Goal: Book appointment/travel/reservation

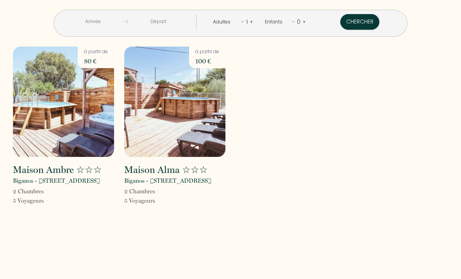
click at [71, 121] on img at bounding box center [63, 102] width 101 height 110
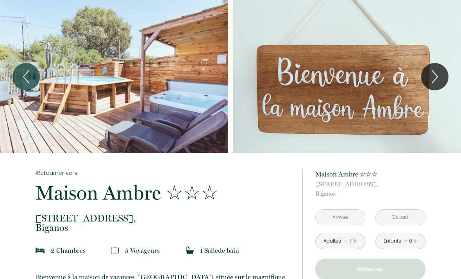
click at [432, 81] on icon "Next" at bounding box center [435, 76] width 16 height 23
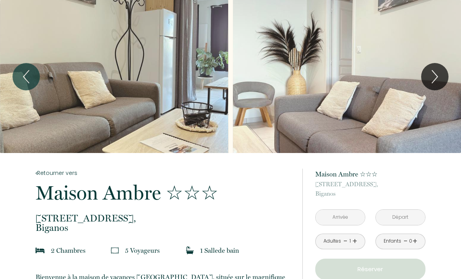
click at [433, 80] on icon "Next" at bounding box center [435, 76] width 16 height 23
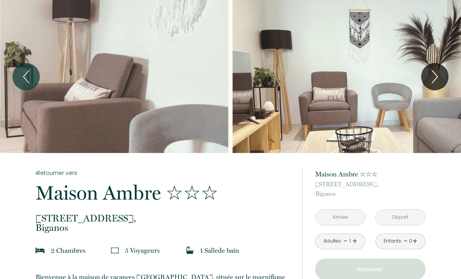
click at [437, 75] on icon "Next" at bounding box center [434, 76] width 5 height 13
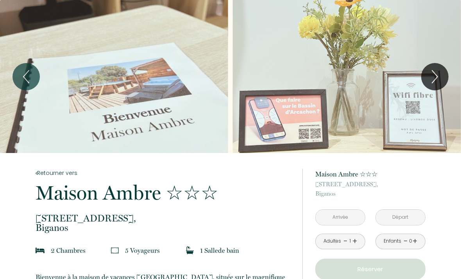
click at [438, 71] on icon "Next" at bounding box center [435, 76] width 16 height 23
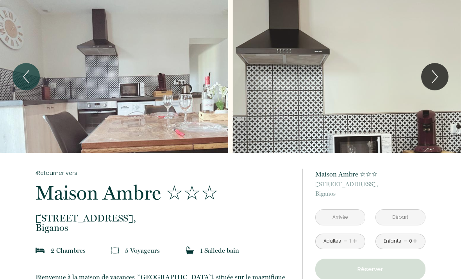
click at [434, 83] on icon "Next" at bounding box center [435, 76] width 16 height 23
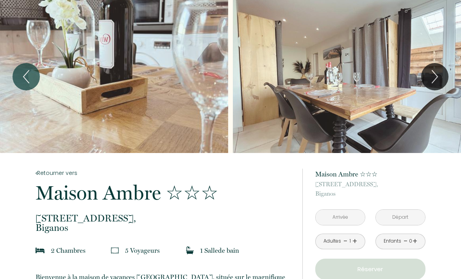
click at [439, 74] on icon "Next" at bounding box center [435, 76] width 16 height 23
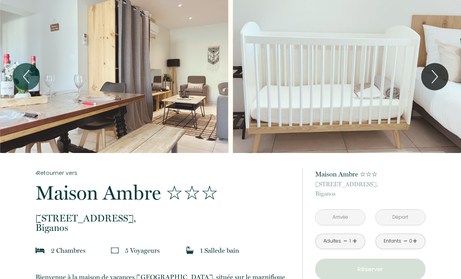
click at [434, 80] on icon "Next" at bounding box center [434, 76] width 5 height 13
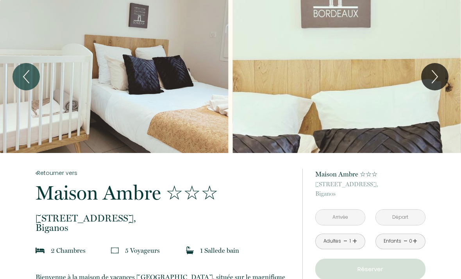
click at [442, 75] on icon "Next" at bounding box center [435, 76] width 16 height 23
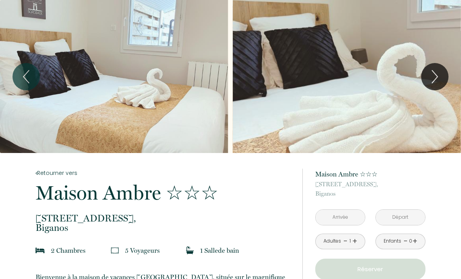
click at [441, 71] on icon "Next" at bounding box center [435, 76] width 16 height 23
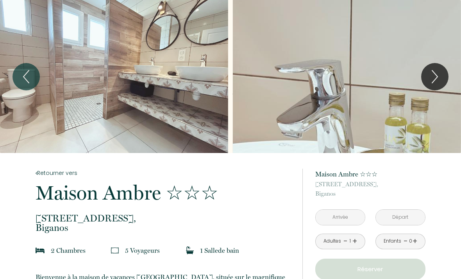
click at [437, 75] on icon "Next" at bounding box center [434, 76] width 5 height 13
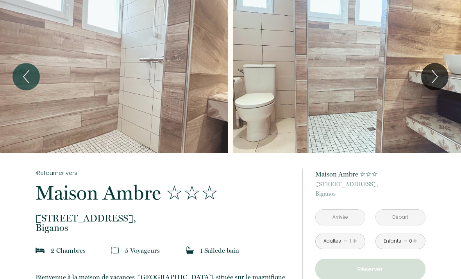
click at [435, 77] on icon "Next" at bounding box center [435, 76] width 16 height 23
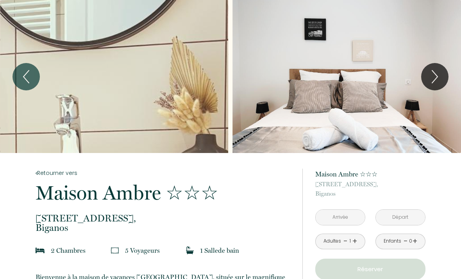
click at [434, 81] on icon "Next" at bounding box center [434, 76] width 5 height 13
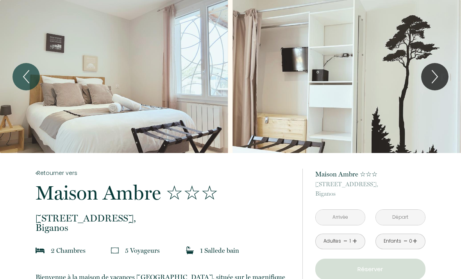
click at [437, 76] on icon "Next" at bounding box center [434, 76] width 5 height 13
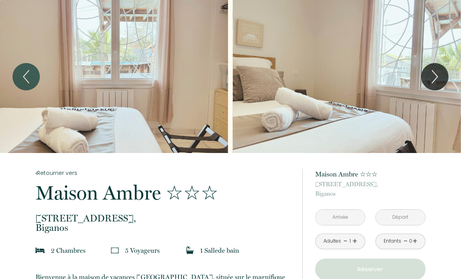
click at [438, 67] on icon "Next" at bounding box center [435, 76] width 16 height 23
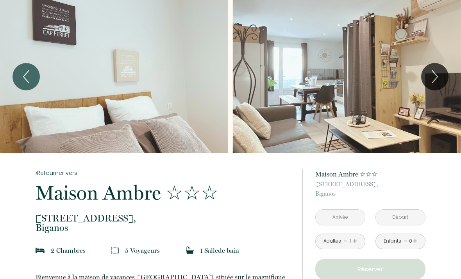
click at [435, 79] on icon "Next" at bounding box center [435, 76] width 16 height 23
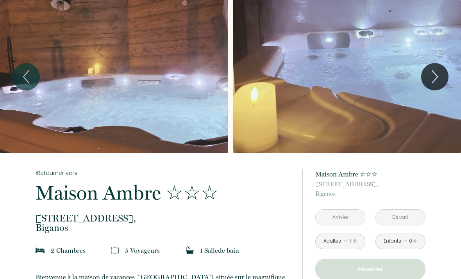
click at [438, 72] on icon "Next" at bounding box center [435, 76] width 16 height 23
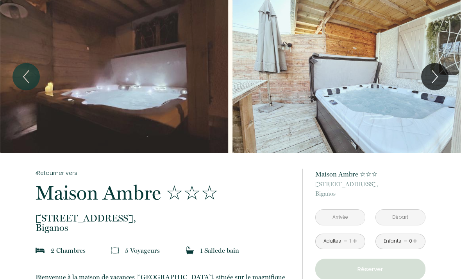
click at [435, 76] on icon "Next" at bounding box center [435, 76] width 16 height 23
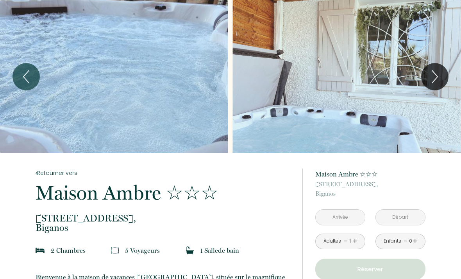
click at [442, 70] on icon "Next" at bounding box center [435, 76] width 16 height 23
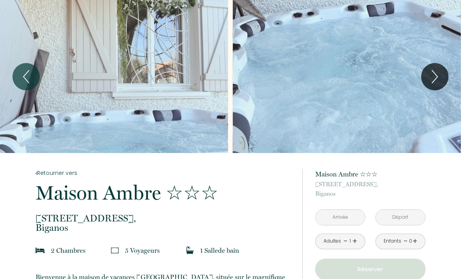
click at [438, 75] on icon "Next" at bounding box center [435, 76] width 16 height 23
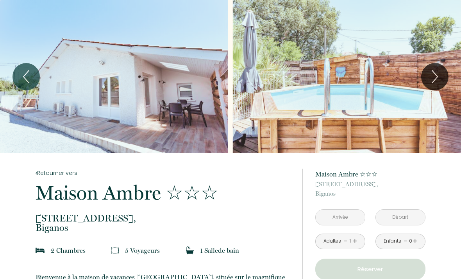
click at [434, 78] on icon "Next" at bounding box center [435, 76] width 16 height 23
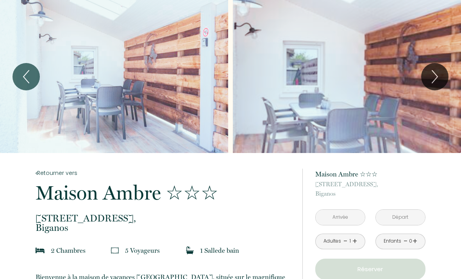
click at [441, 70] on icon "Next" at bounding box center [435, 76] width 16 height 23
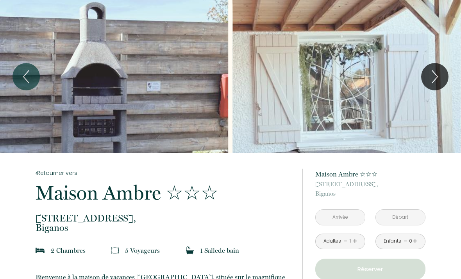
click at [431, 77] on icon "Next" at bounding box center [435, 76] width 16 height 23
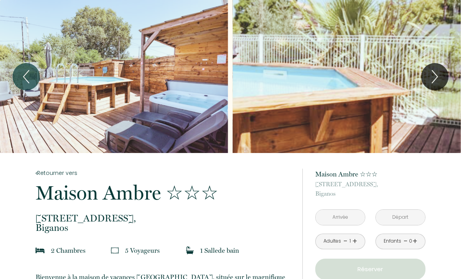
click at [433, 76] on icon "Next" at bounding box center [435, 76] width 16 height 23
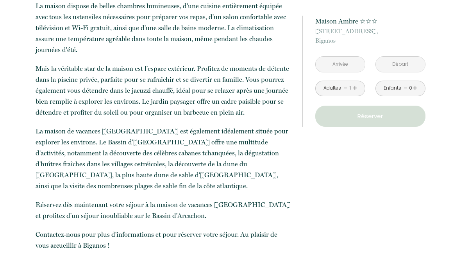
scroll to position [320, 0]
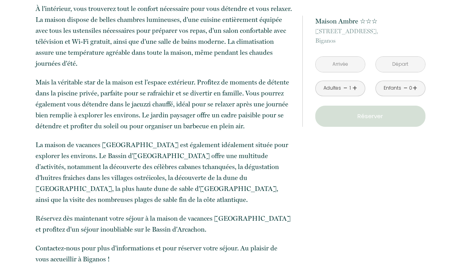
click at [356, 88] on link "+" at bounding box center [355, 88] width 5 height 12
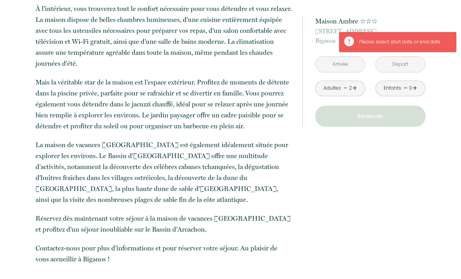
click at [416, 86] on link "+" at bounding box center [415, 88] width 5 height 12
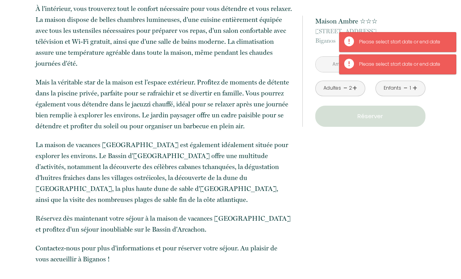
click at [415, 89] on link "+" at bounding box center [415, 88] width 5 height 12
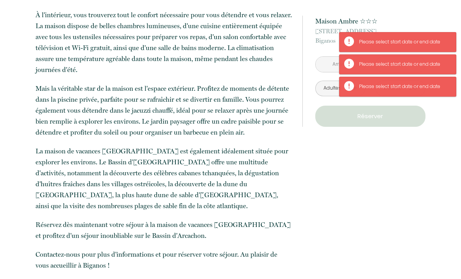
scroll to position [287, 0]
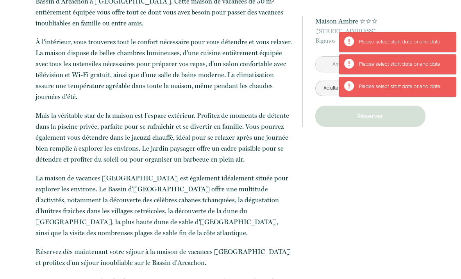
click at [325, 66] on input "text" at bounding box center [340, 64] width 49 height 15
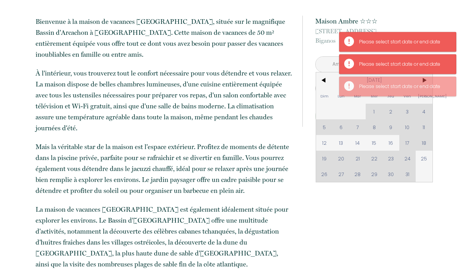
scroll to position [253, 0]
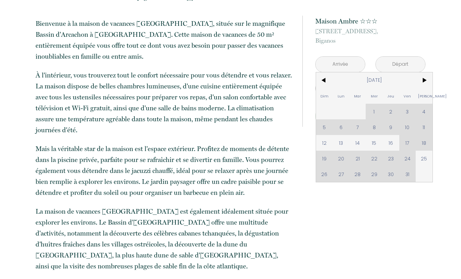
click at [427, 145] on div "Dim Lun Mar Mer Jeu Ven Sam 1 2 3 4 5 6 7 8 9 10 11 12 13 14 15 16 17 18 19 20 …" at bounding box center [374, 126] width 117 height 109
click at [426, 144] on div "Dim Lun Mar Mer Jeu Ven Sam 1 2 3 4 5 6 7 8 9 10 11 12 13 14 15 16 17 18 19 20 …" at bounding box center [374, 126] width 117 height 109
click at [423, 146] on div "Dim Lun Mar Mer Jeu Ven Sam 1 2 3 4 5 6 7 8 9 10 11 12 13 14 15 16 17 18 19 20 …" at bounding box center [374, 126] width 117 height 109
click at [421, 166] on span "25" at bounding box center [424, 159] width 17 height 16
type input "[DATE]"
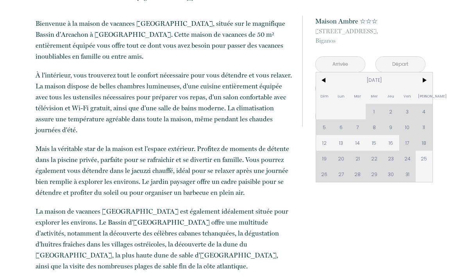
type input "[DATE]"
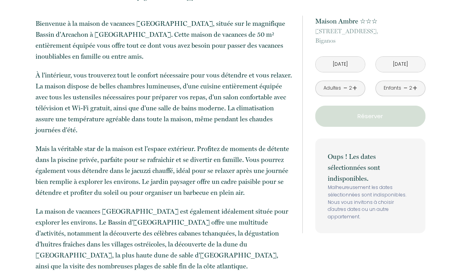
click at [424, 159] on div "Oups ! Les dates sélectionnées sont indisponibles. Malheureusement les dates sé…" at bounding box center [371, 185] width 110 height 95
click at [409, 66] on input "[DATE]" at bounding box center [400, 64] width 49 height 15
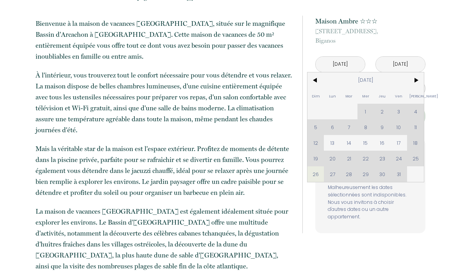
click at [415, 79] on span ">" at bounding box center [415, 80] width 17 height 16
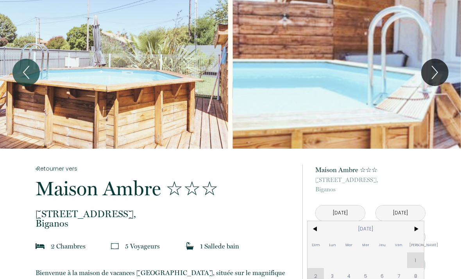
scroll to position [0, 0]
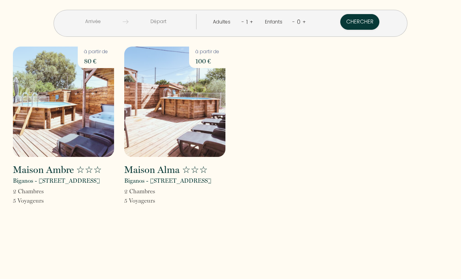
click at [191, 140] on img at bounding box center [174, 102] width 101 height 110
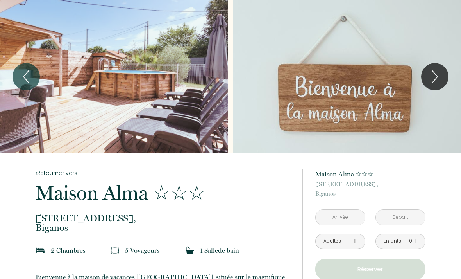
click at [347, 214] on input "text" at bounding box center [340, 217] width 49 height 15
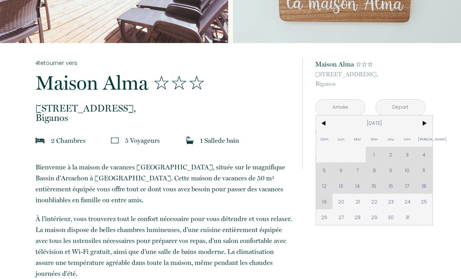
scroll to position [115, 0]
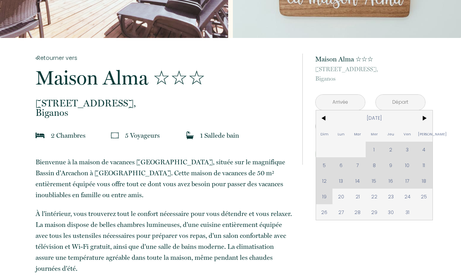
click at [339, 200] on span "20" at bounding box center [341, 196] width 17 height 16
type input "Lun 20 Oct 2025"
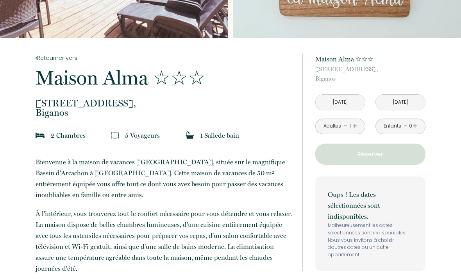
click at [400, 104] on input "Mar 21 Oct 2025" at bounding box center [400, 102] width 49 height 15
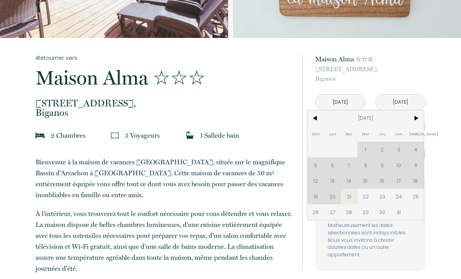
click at [349, 212] on span "28" at bounding box center [349, 212] width 17 height 16
type input "Mar 28 Oct 2025"
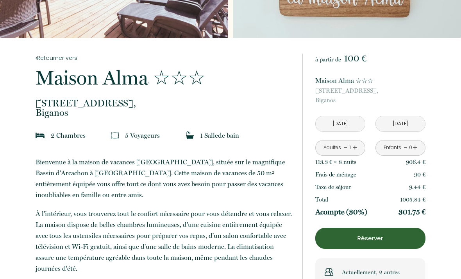
click at [357, 150] on link "+" at bounding box center [355, 148] width 5 height 12
click at [416, 147] on link "+" at bounding box center [415, 148] width 5 height 12
click at [414, 150] on link "+" at bounding box center [415, 148] width 5 height 12
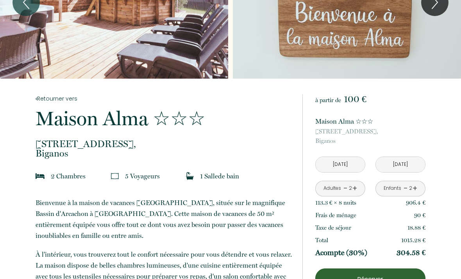
scroll to position [70, 0]
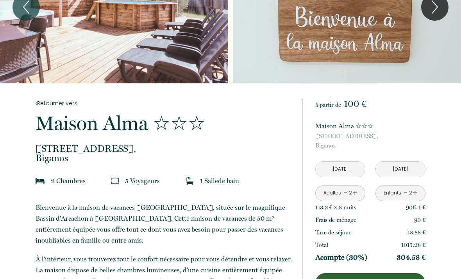
click at [401, 170] on input "Mar 28 Oct 2025" at bounding box center [400, 168] width 49 height 15
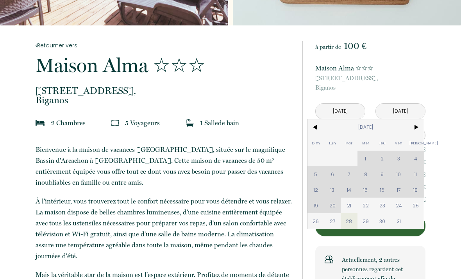
scroll to position [129, 0]
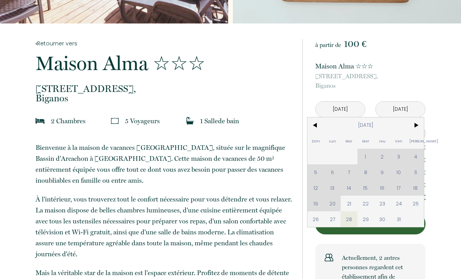
click at [332, 222] on span "27" at bounding box center [332, 220] width 17 height 16
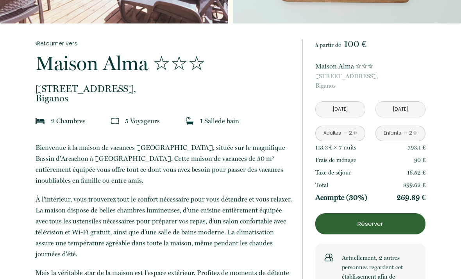
click at [333, 220] on p "Réserver" at bounding box center [370, 223] width 105 height 9
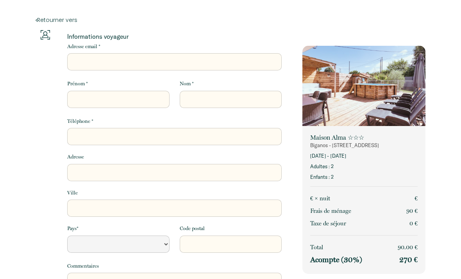
select select "Default select example"
